Goal: Book appointment/travel/reservation

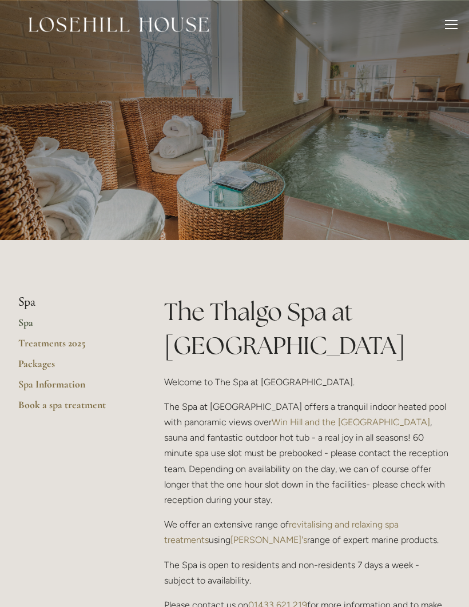
click at [24, 325] on link "Spa" at bounding box center [72, 326] width 109 height 21
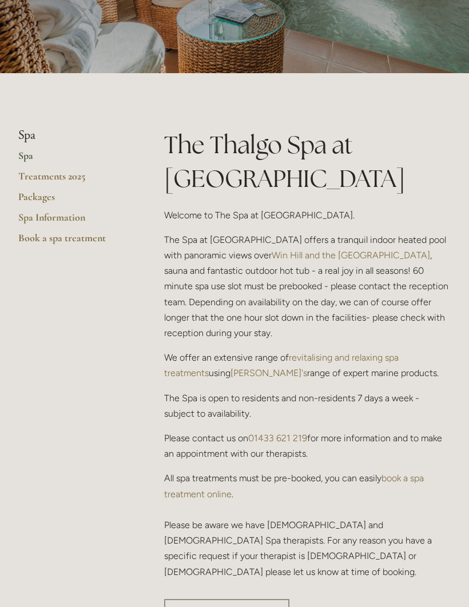
scroll to position [158, 0]
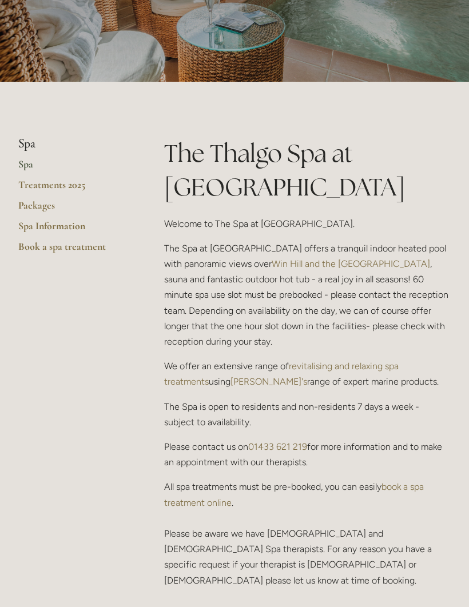
click at [212, 505] on link "book a spa treatment online" at bounding box center [295, 494] width 262 height 26
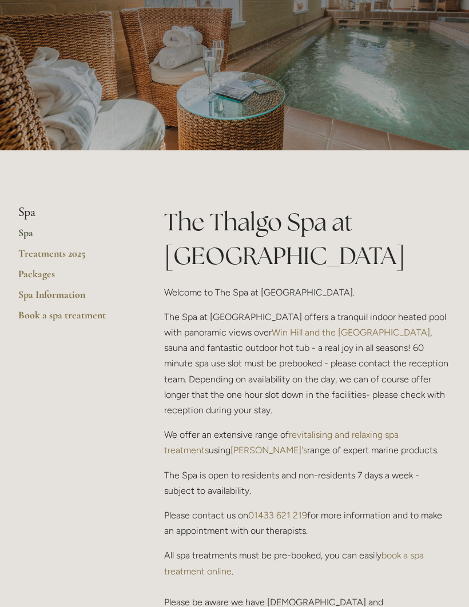
scroll to position [0, 0]
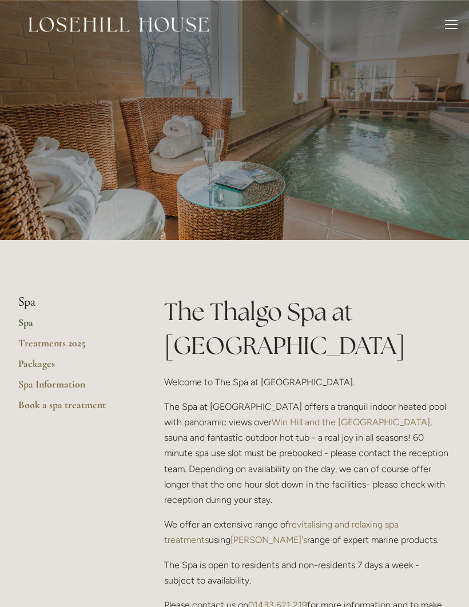
click at [452, 28] on div at bounding box center [451, 28] width 13 height 1
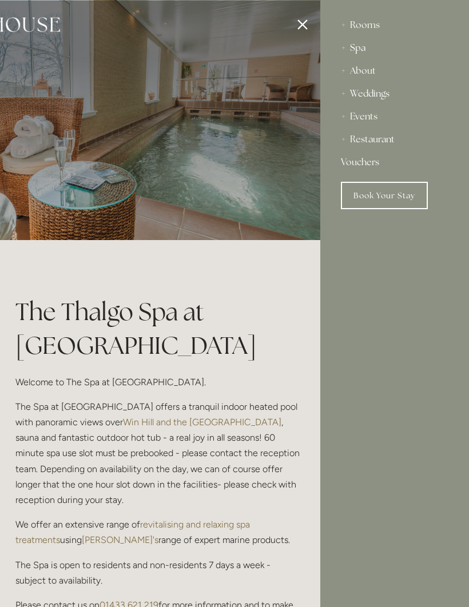
click at [356, 48] on div "Spa" at bounding box center [395, 48] width 108 height 23
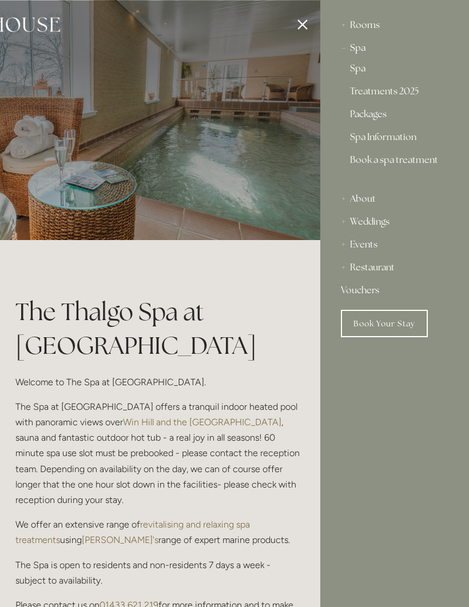
click at [362, 71] on link "Spa" at bounding box center [394, 71] width 89 height 14
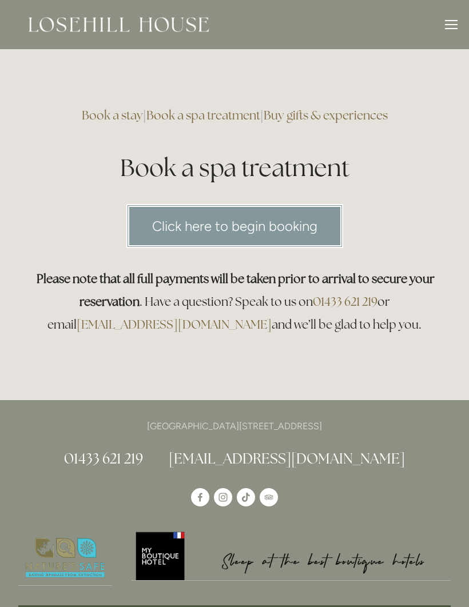
click at [287, 218] on link "Click here to begin booking" at bounding box center [234, 226] width 217 height 44
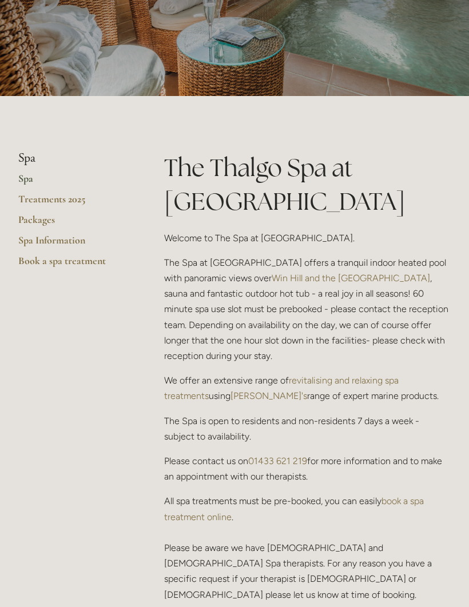
scroll to position [112, 0]
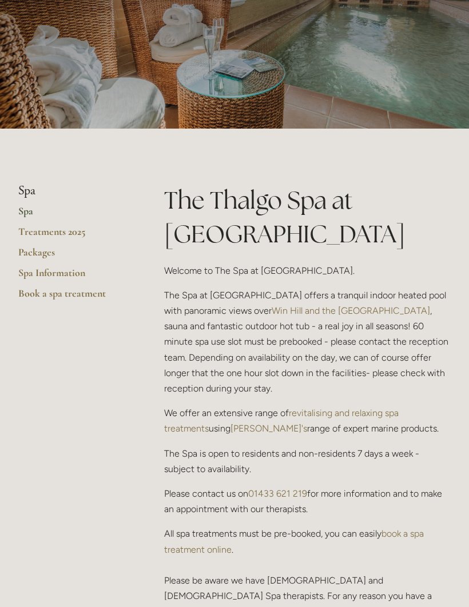
click at [78, 275] on link "Spa Information" at bounding box center [72, 276] width 109 height 21
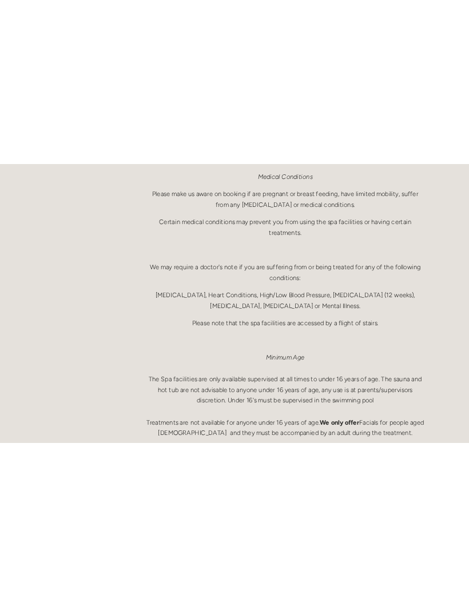
scroll to position [419, 0]
